Goal: Task Accomplishment & Management: Complete application form

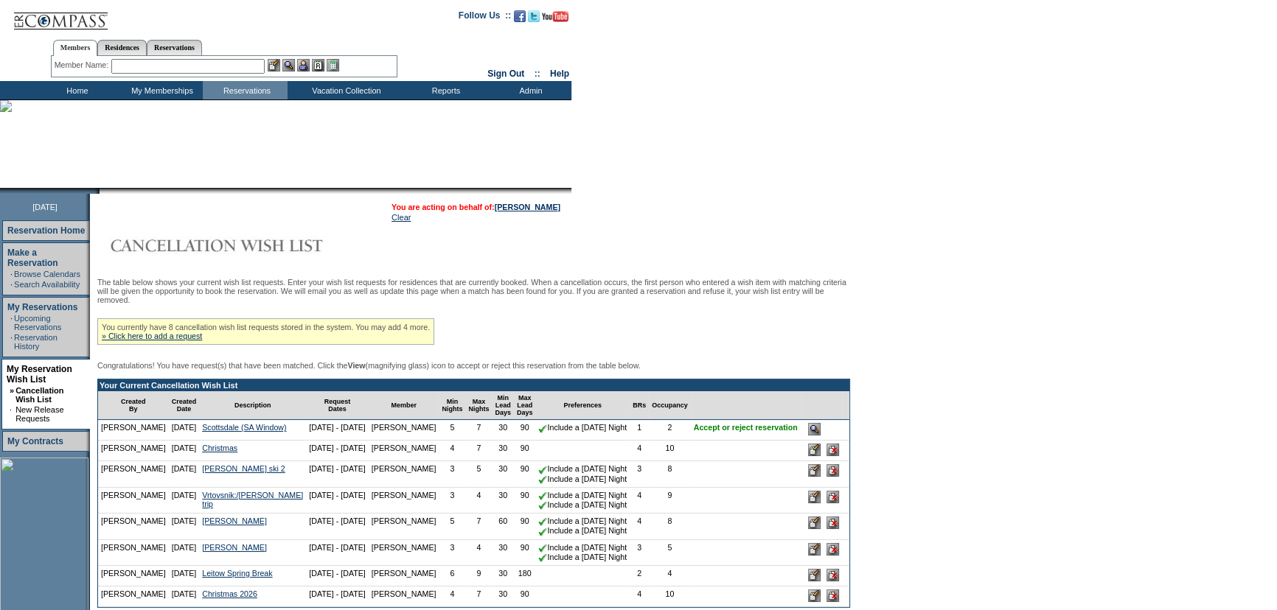
click at [826, 201] on td "You are acting on behalf of: [PERSON_NAME] Clear" at bounding box center [472, 212] width 756 height 29
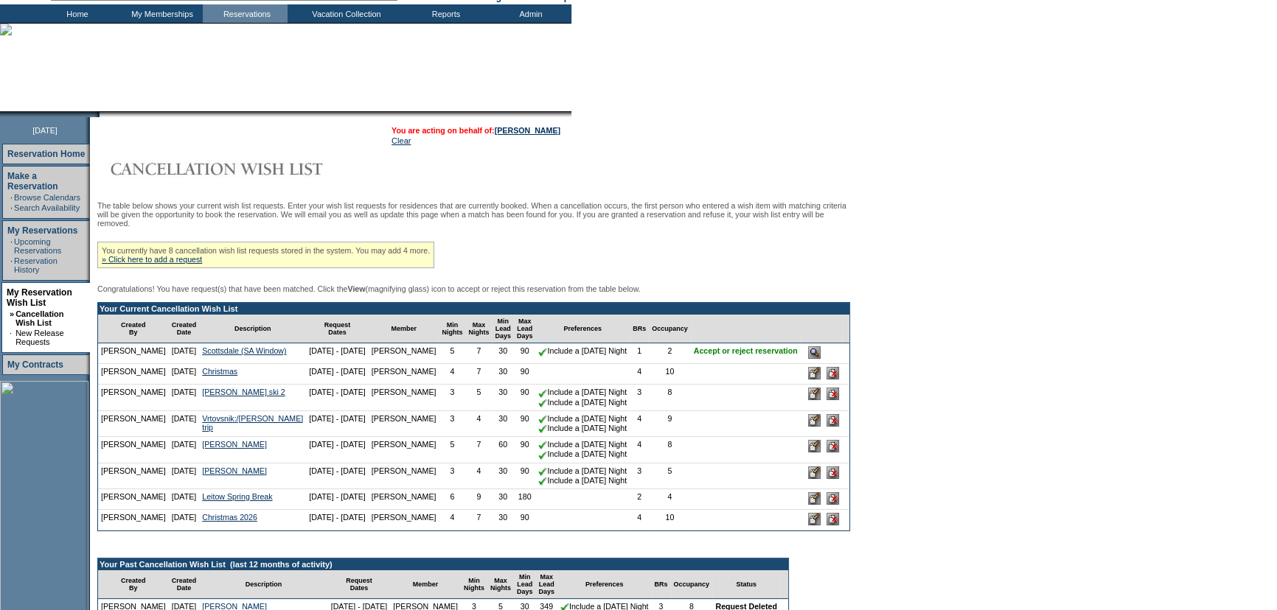
scroll to position [201, 0]
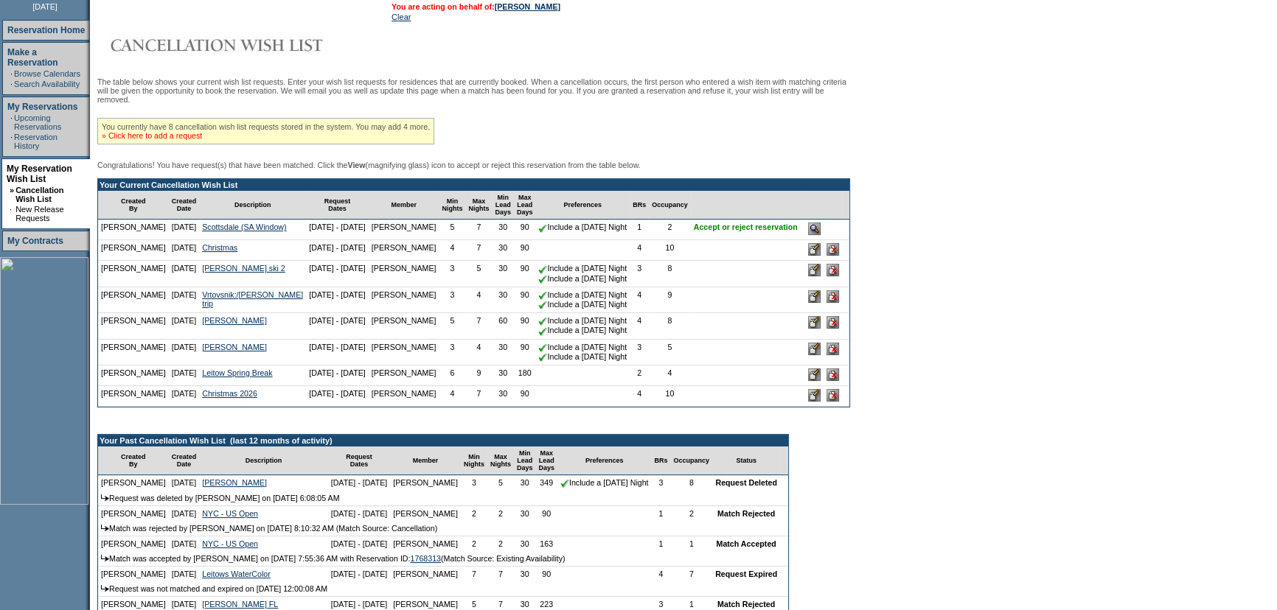
click at [173, 140] on link "» Click here to add a request" at bounding box center [152, 135] width 100 height 9
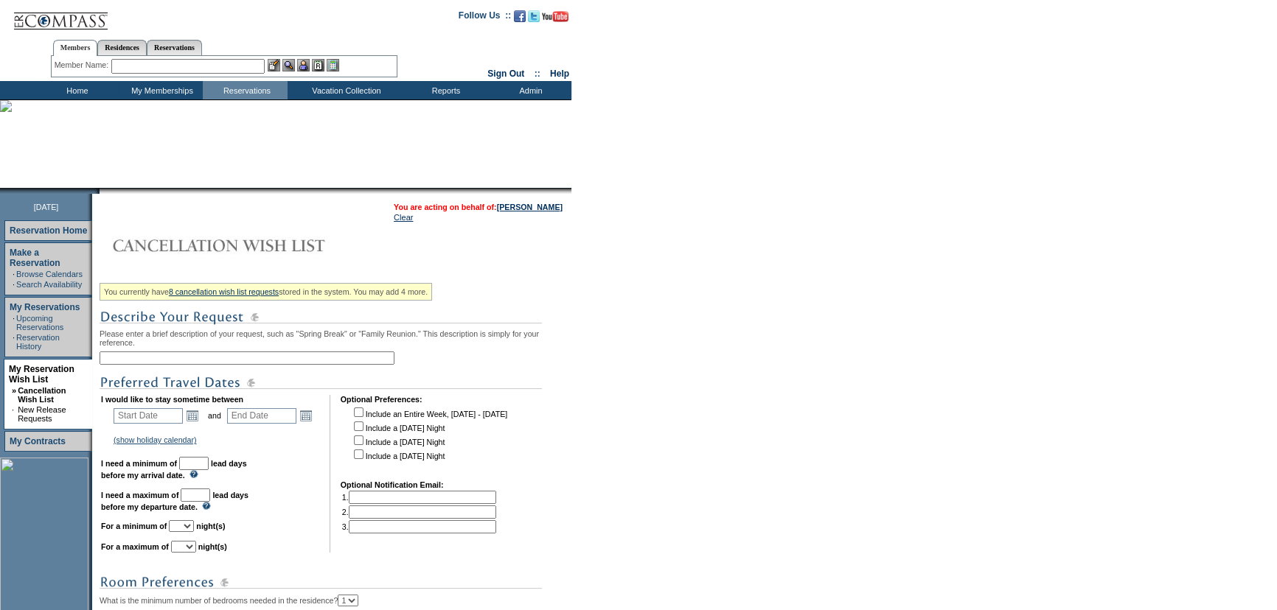
click at [272, 359] on input "text" at bounding box center [247, 358] width 295 height 13
type input "Scottsdale (SA Window)"
click at [684, 386] on form "Follow Us ::" at bounding box center [638, 437] width 1277 height 875
click at [195, 413] on link "Open the calendar popup." at bounding box center [192, 416] width 16 height 16
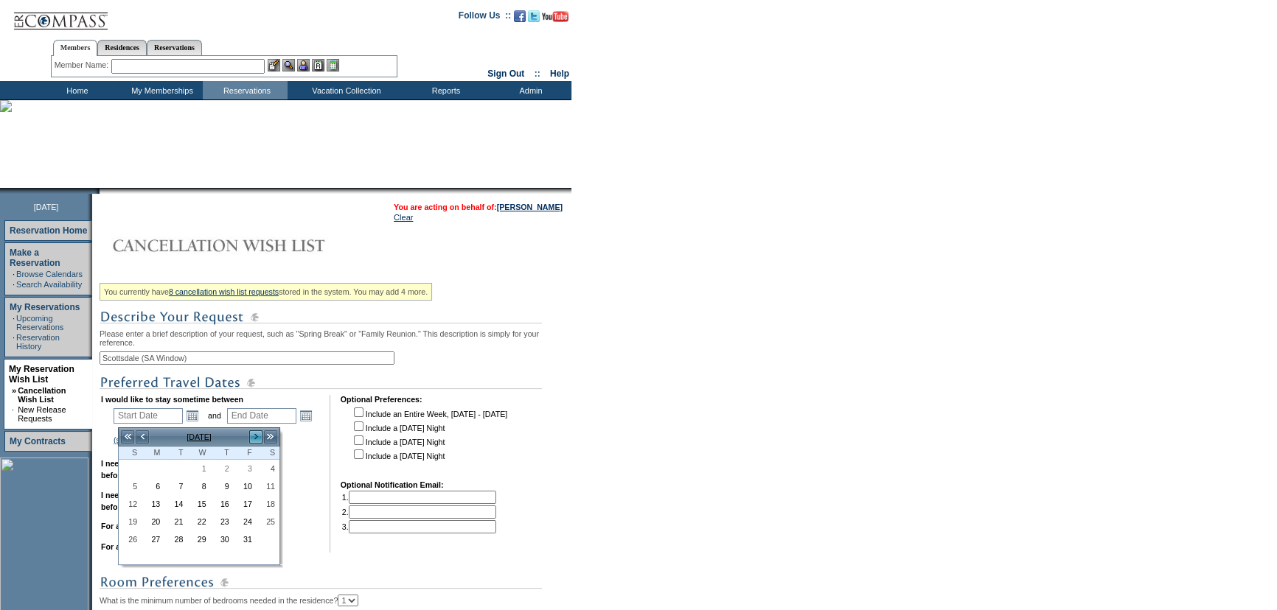
click at [255, 438] on link ">" at bounding box center [255, 437] width 15 height 15
click at [142, 436] on link "<" at bounding box center [142, 437] width 15 height 15
click at [133, 540] on link "28" at bounding box center [129, 540] width 21 height 16
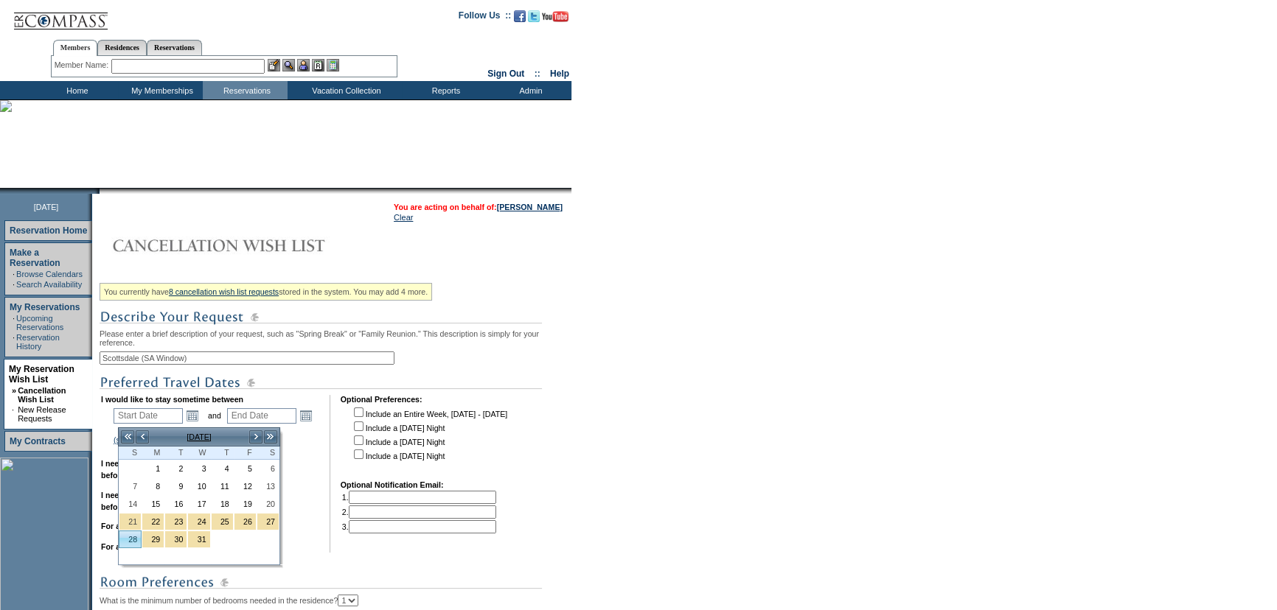
type input "[DATE]"
type input "90"
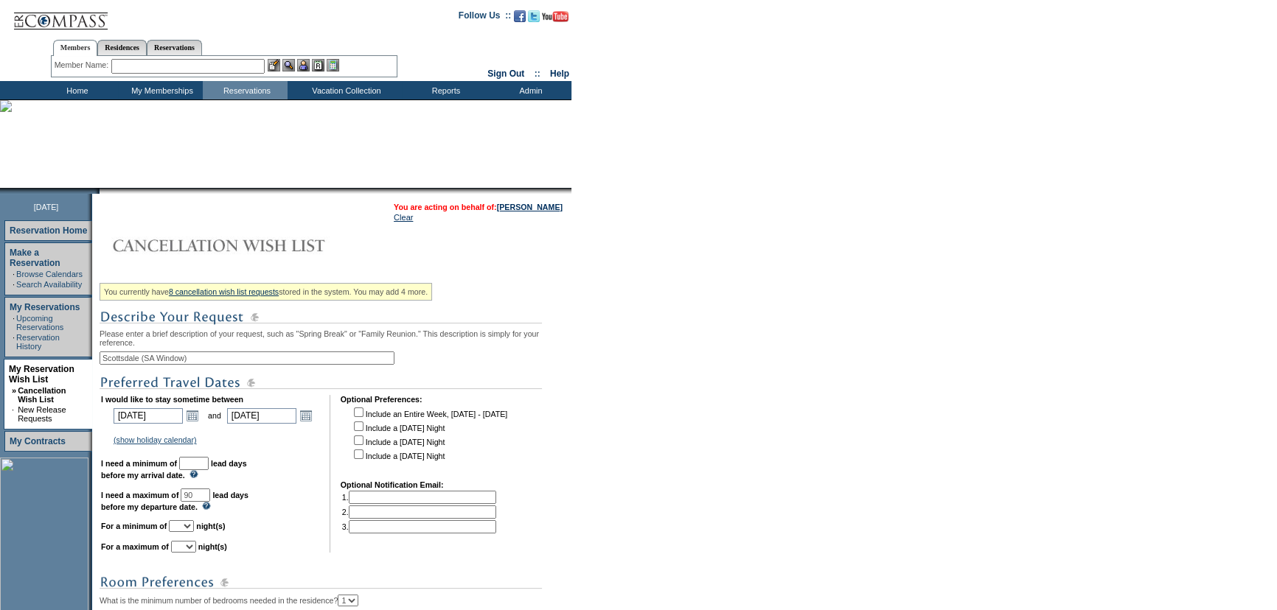
click at [316, 415] on td "Open the calendar popup. << < [DATE] > >> S M T W T F S 1 2 3 4 5 6 7 8 9 10 11…" at bounding box center [305, 416] width 19 height 16
click at [314, 417] on link "Open the calendar popup." at bounding box center [306, 416] width 16 height 16
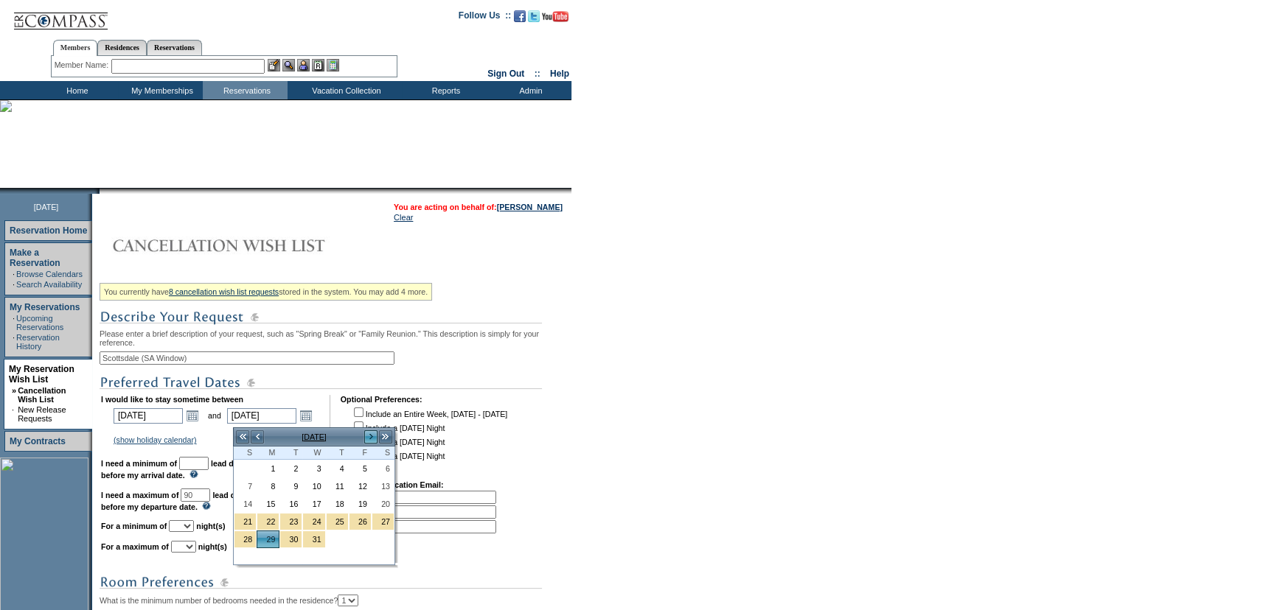
click at [368, 437] on link ">" at bounding box center [370, 437] width 15 height 15
click at [247, 487] on link "4" at bounding box center [244, 486] width 21 height 16
type input "[DATE]"
type input "96"
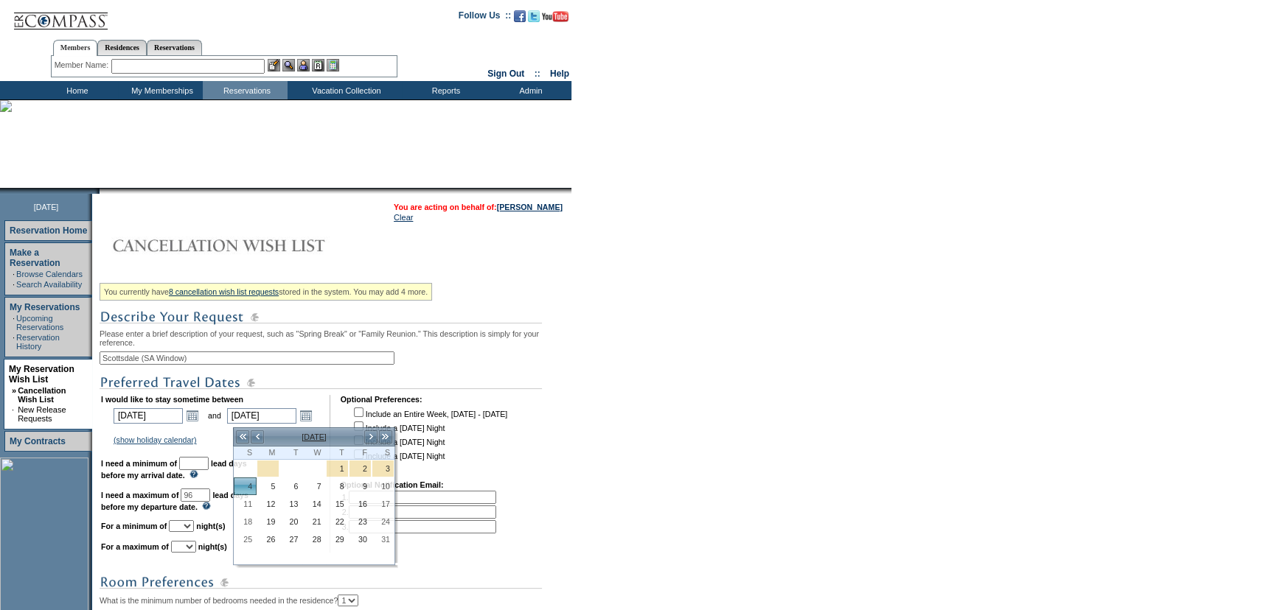
drag, startPoint x: 738, startPoint y: 485, endPoint x: 651, endPoint y: 490, distance: 87.2
click at [725, 487] on form "Follow Us ::" at bounding box center [638, 443] width 1277 height 887
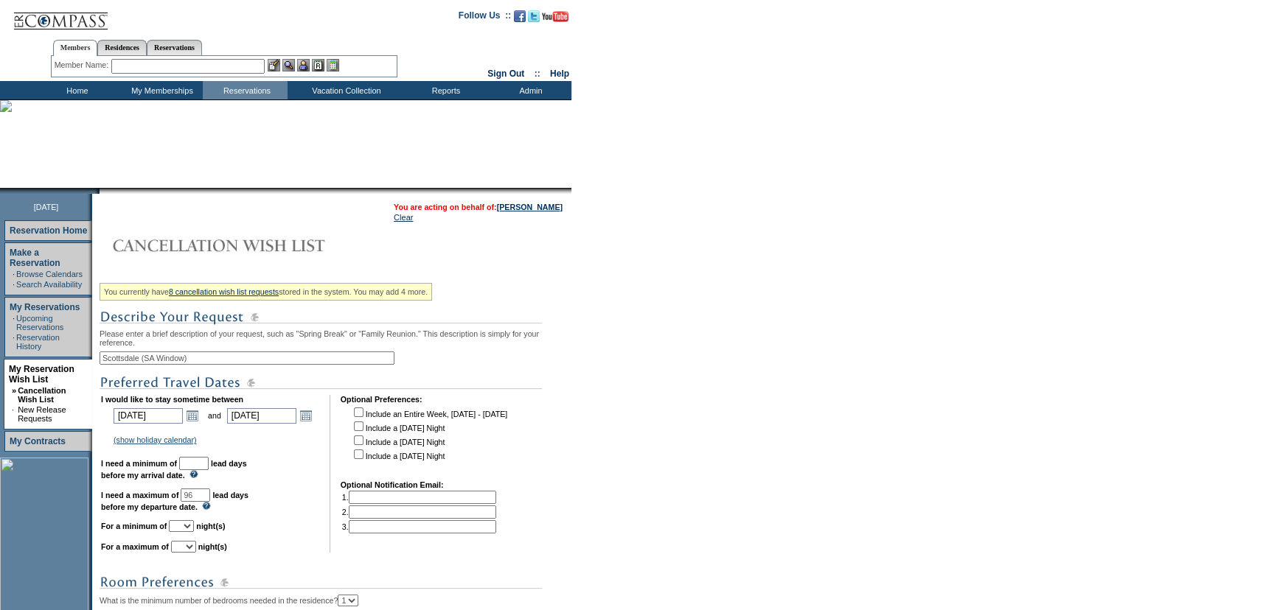
click at [209, 470] on input "text" at bounding box center [193, 463] width 29 height 13
type input "30"
click at [816, 343] on form "Follow Us ::" at bounding box center [638, 470] width 1277 height 940
click at [189, 529] on select "1 2 3 4 5 6 7 8 9 10 11 12 13 14" at bounding box center [181, 527] width 25 height 12
select select "7"
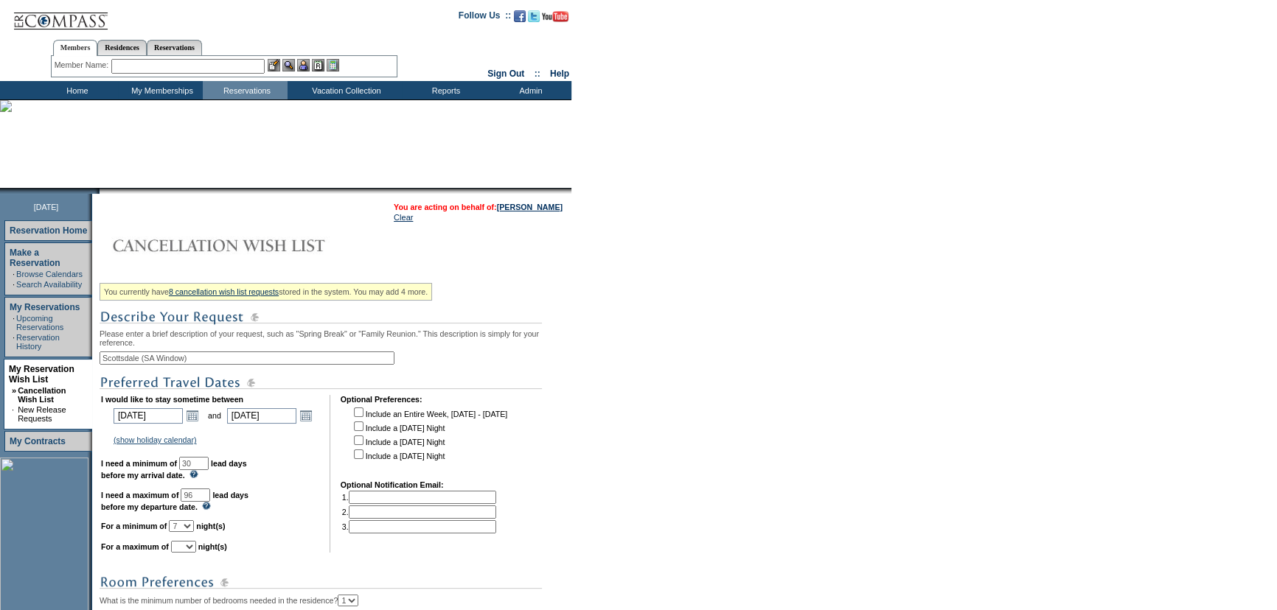
click at [742, 502] on form "Follow Us ::" at bounding box center [638, 470] width 1277 height 940
drag, startPoint x: 209, startPoint y: 553, endPoint x: 631, endPoint y: 467, distance: 431.0
click at [196, 553] on select "1 2 3 4 5 6 7 8 9 10 11 12 13 14" at bounding box center [183, 547] width 25 height 12
select select "7"
click at [683, 456] on form "Follow Us ::" at bounding box center [638, 470] width 1277 height 940
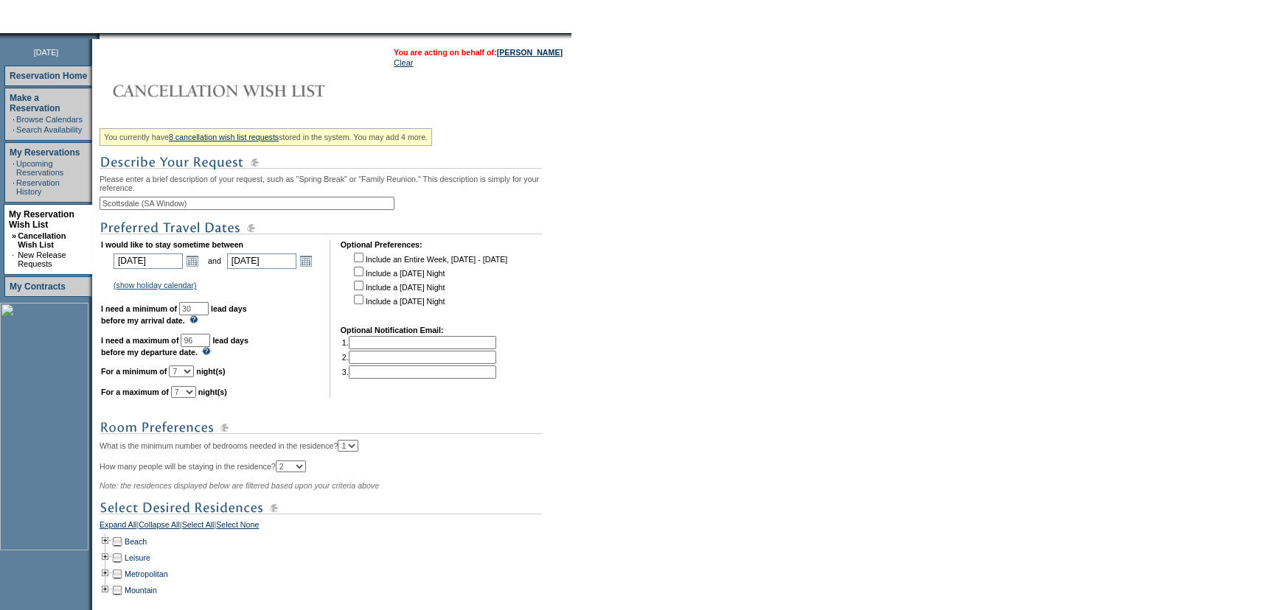
scroll to position [268, 0]
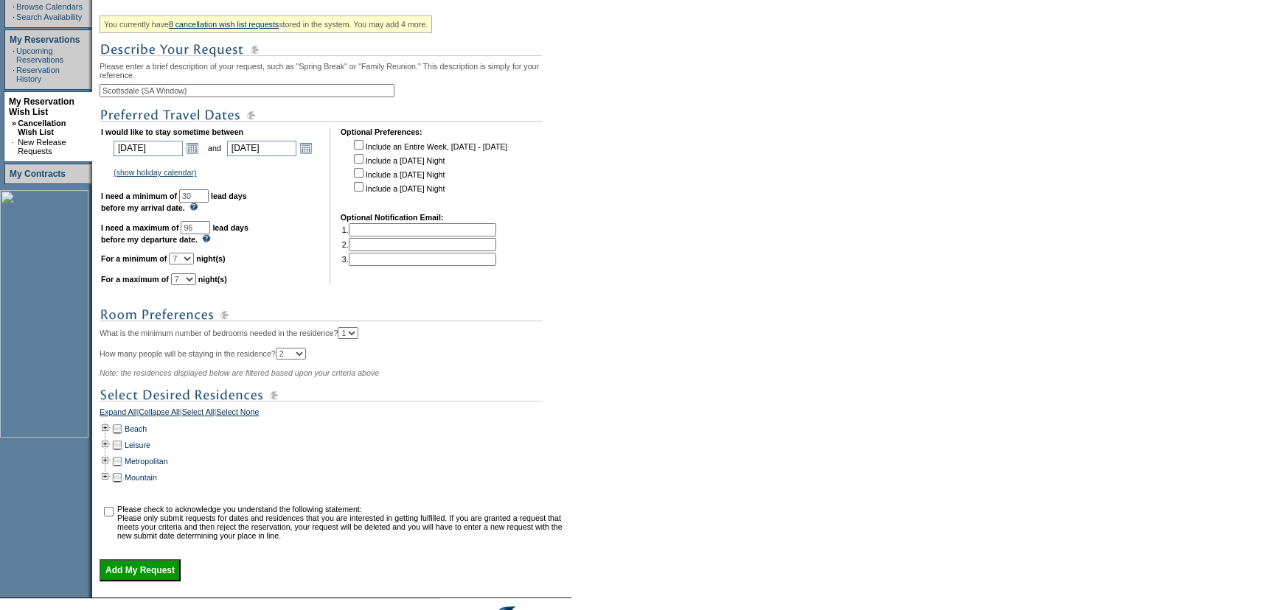
click at [234, 234] on td "I would like to stay sometime between [DATE] [DATE] Open the calendar popup. <<…" at bounding box center [210, 207] width 218 height 158
click at [210, 229] on input "96" at bounding box center [195, 227] width 29 height 13
type input "90"
click at [989, 14] on form "Follow Us ::" at bounding box center [638, 202] width 1277 height 940
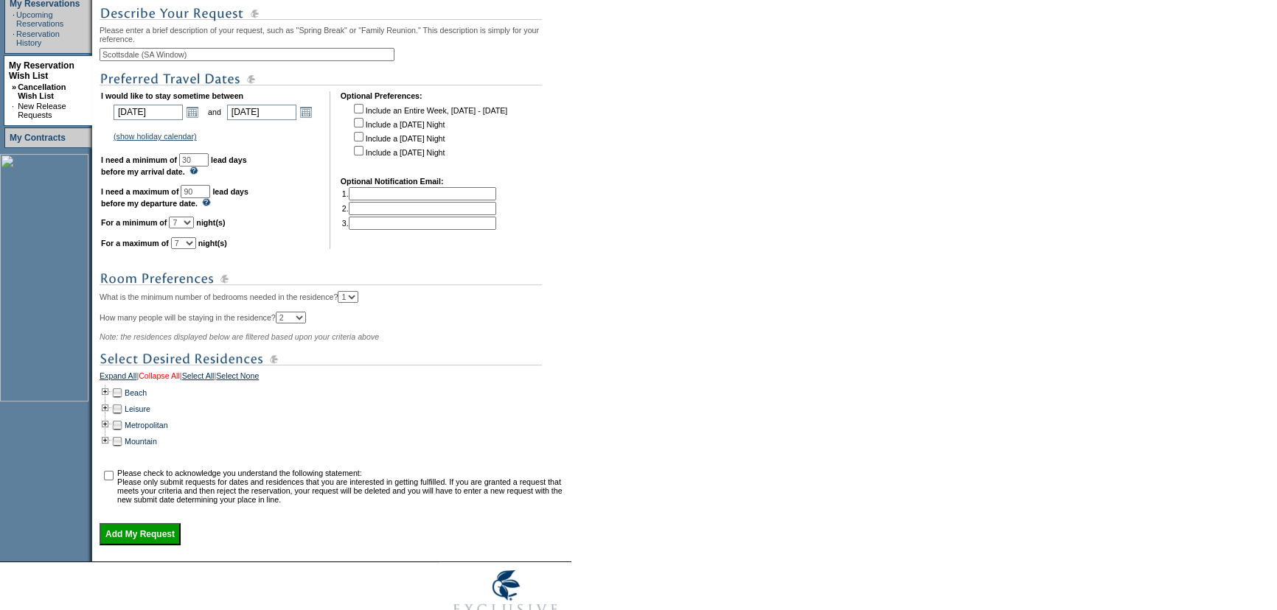
scroll to position [366, 0]
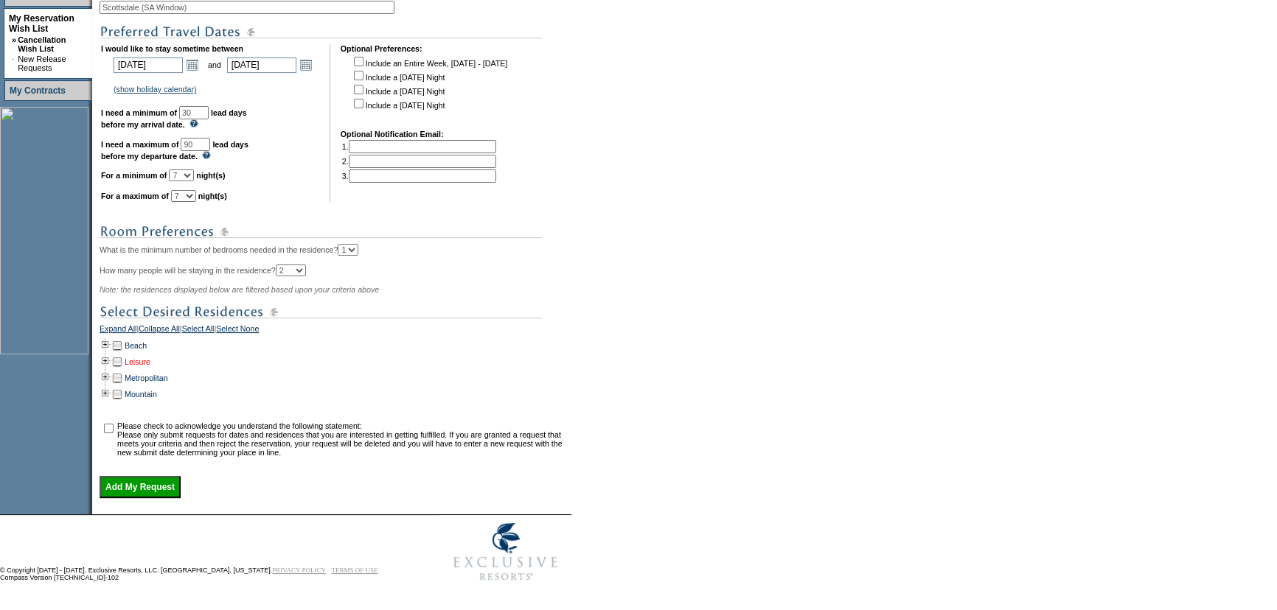
click at [148, 358] on link "Leisure" at bounding box center [138, 362] width 26 height 9
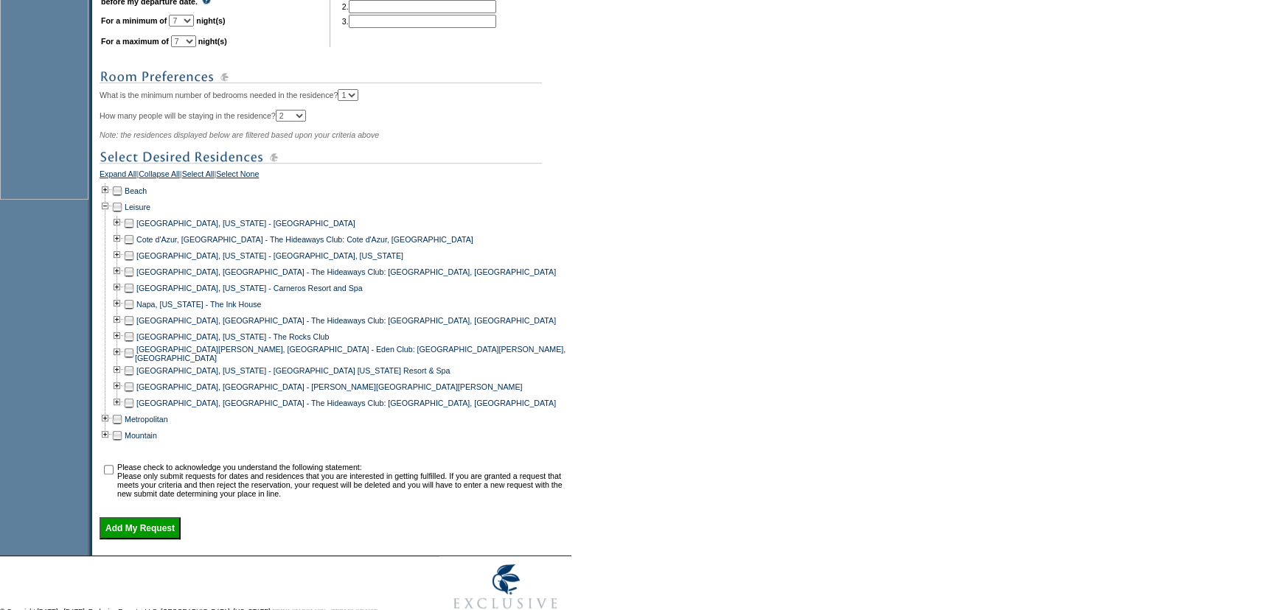
scroll to position [524, 0]
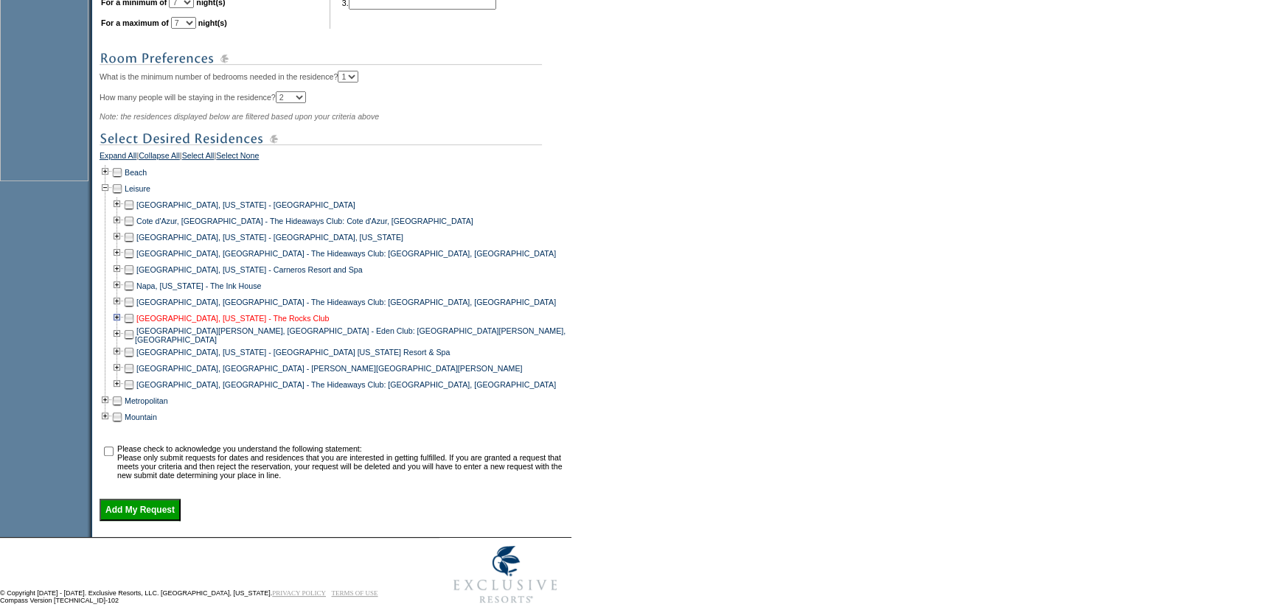
click at [164, 323] on link "[GEOGRAPHIC_DATA], [US_STATE] - The Rocks Club" at bounding box center [232, 318] width 192 height 9
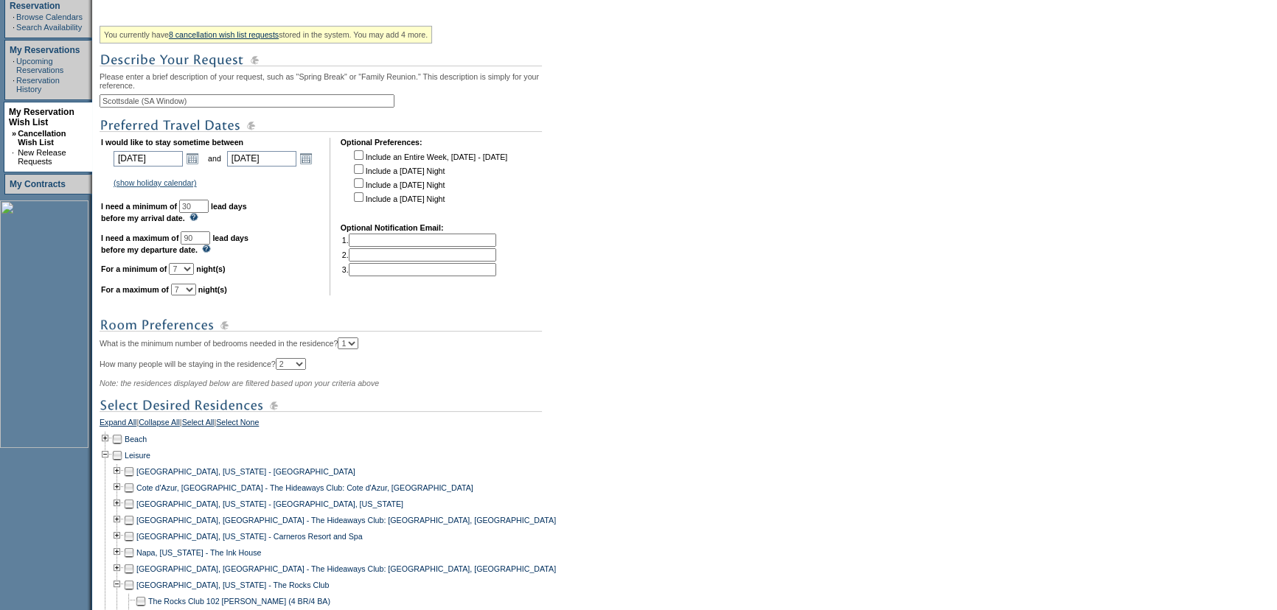
scroll to position [257, 0]
click at [222, 105] on input "Scottsdale (SA Window)" at bounding box center [247, 101] width 295 height 13
click at [150, 104] on input "Scottsdale (SA Window)" at bounding box center [247, 101] width 295 height 13
type input "Scottsdale - 3 Bedroom Option (SA Window)"
click at [413, 108] on div "You currently have 8 cancellation wish list requests stored in the system. You …" at bounding box center [334, 502] width 468 height 962
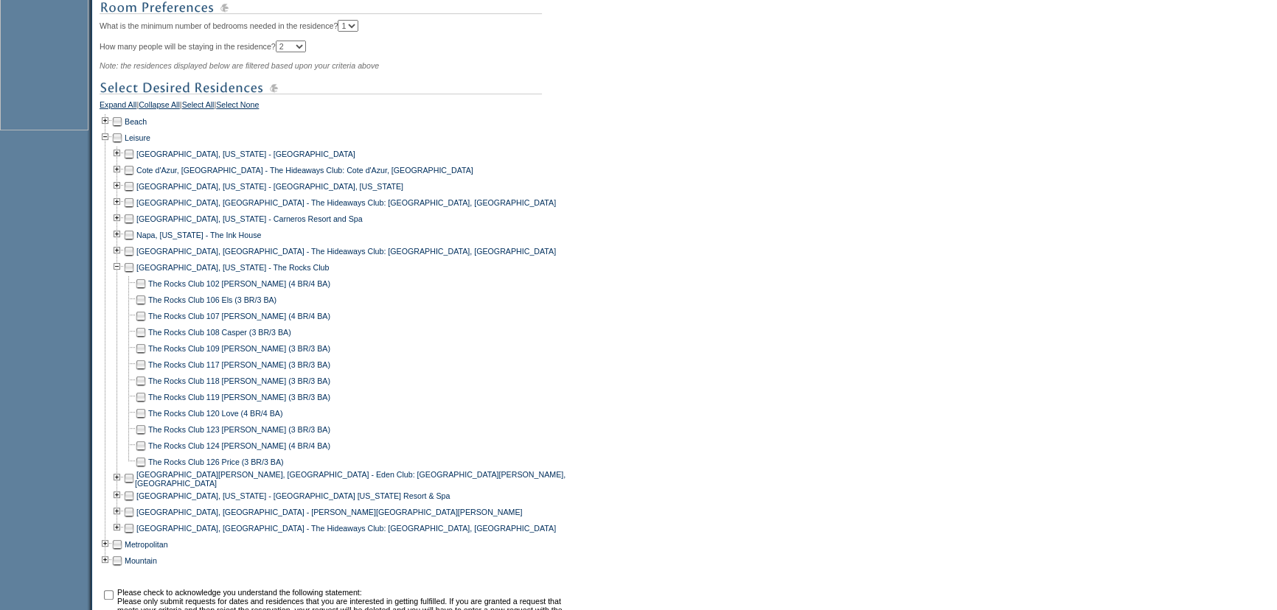
scroll to position [591, 0]
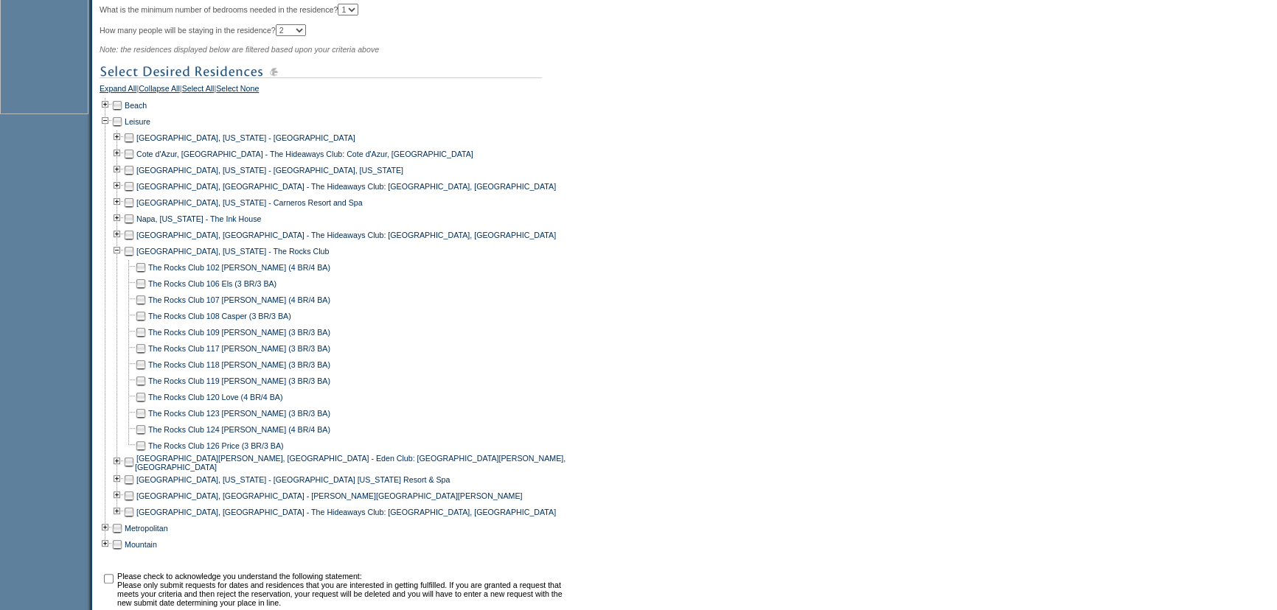
click at [146, 292] on td at bounding box center [141, 284] width 12 height 16
click at [147, 324] on td at bounding box center [141, 316] width 12 height 16
click at [145, 341] on td at bounding box center [141, 332] width 12 height 16
click at [145, 357] on td at bounding box center [141, 349] width 12 height 16
click at [147, 373] on td at bounding box center [141, 365] width 12 height 16
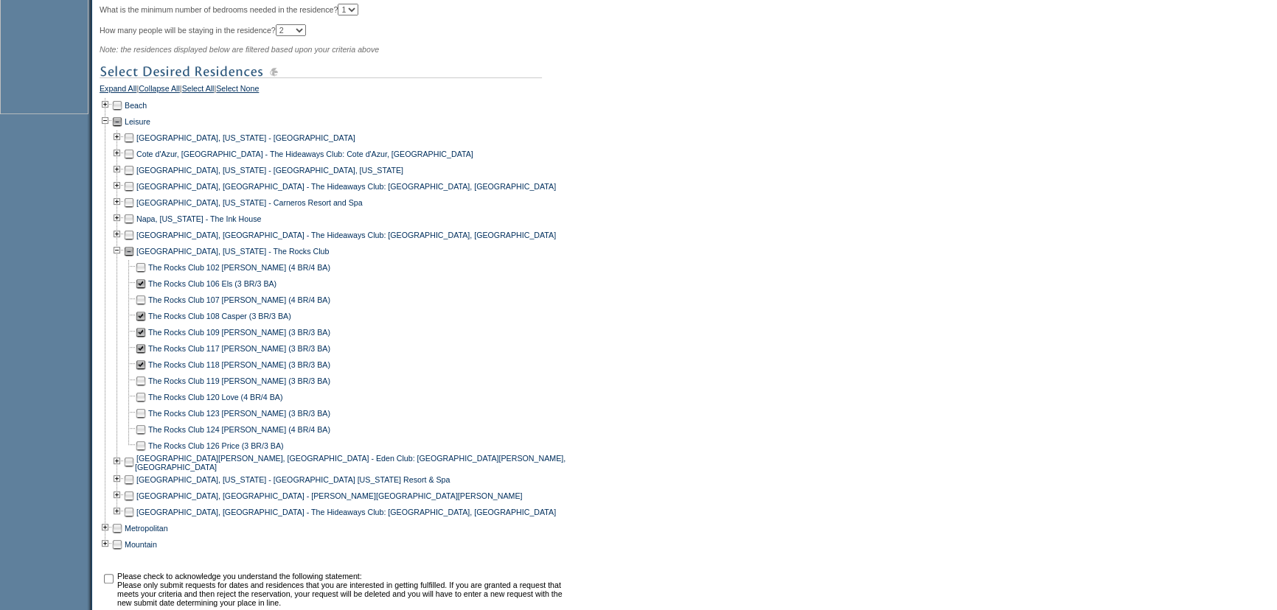
click at [145, 389] on td at bounding box center [141, 381] width 12 height 16
click at [146, 422] on td at bounding box center [141, 414] width 12 height 16
click at [146, 454] on td at bounding box center [141, 446] width 12 height 16
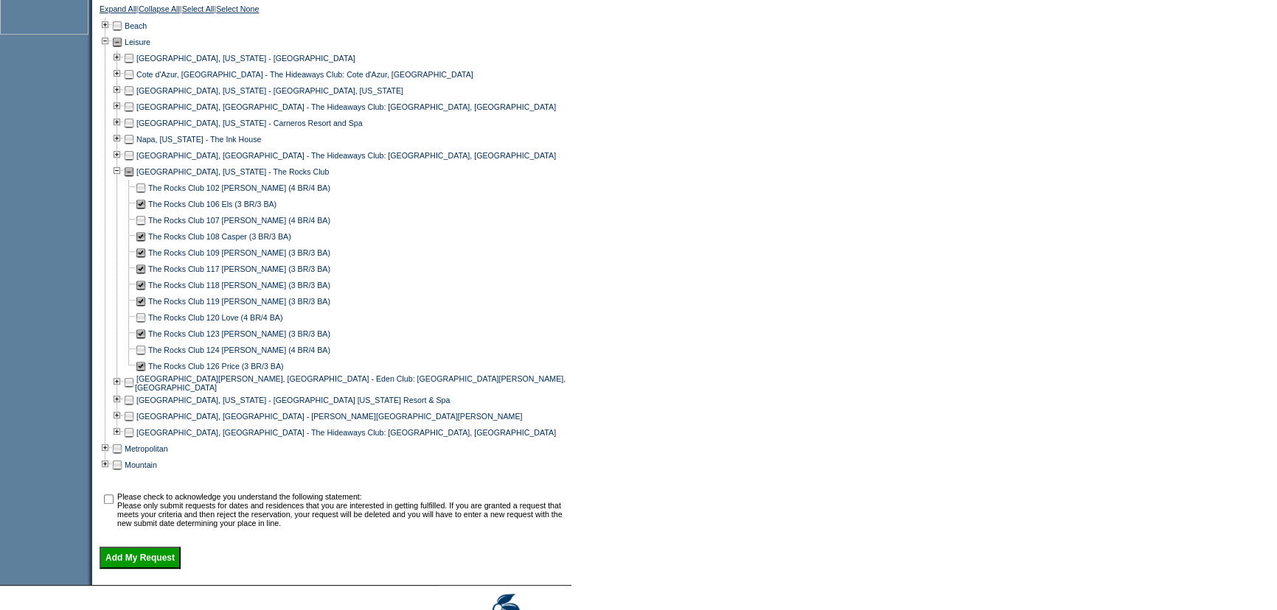
scroll to position [754, 0]
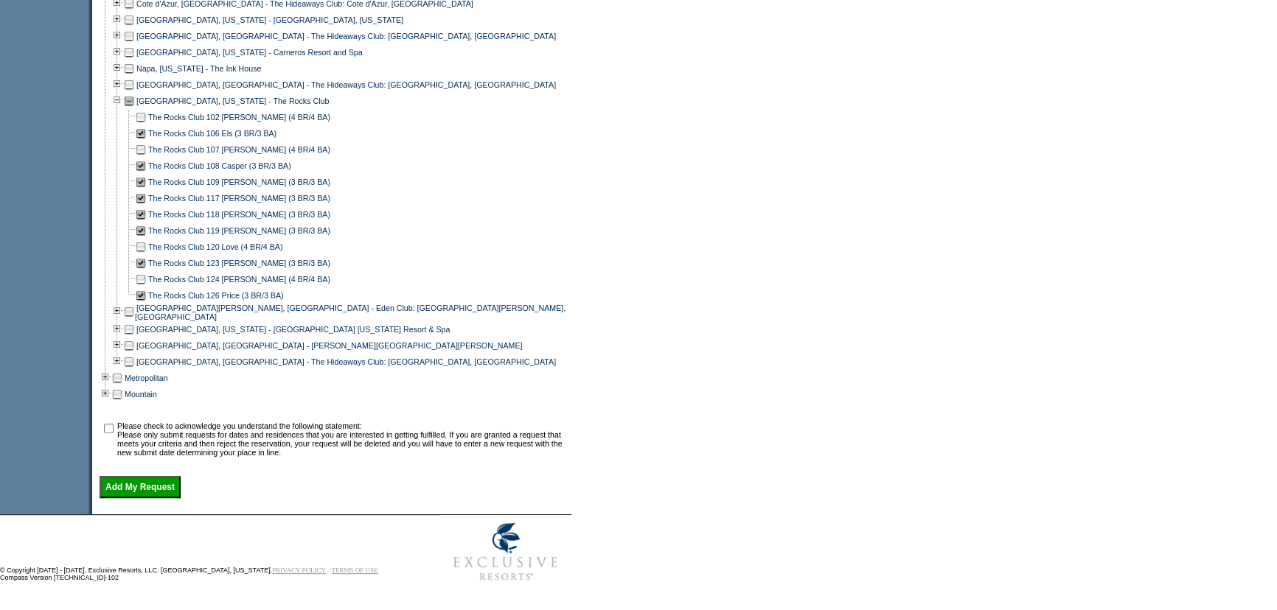
click at [116, 428] on td at bounding box center [108, 439] width 15 height 35
click at [114, 425] on input "checkbox" at bounding box center [109, 429] width 10 height 10
checkbox input "true"
click at [146, 486] on input "Add My Request" at bounding box center [140, 487] width 81 height 22
